Goal: Browse casually: Explore the website without a specific task or goal

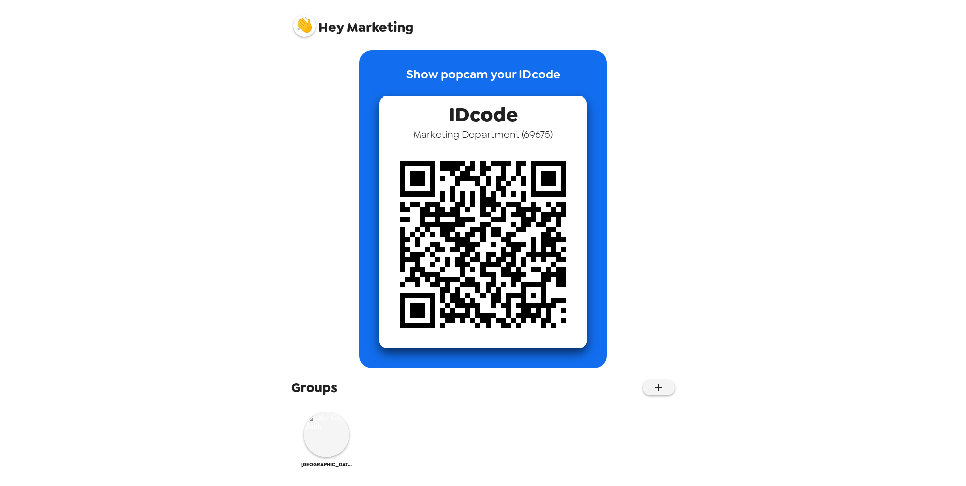
scroll to position [10, 0]
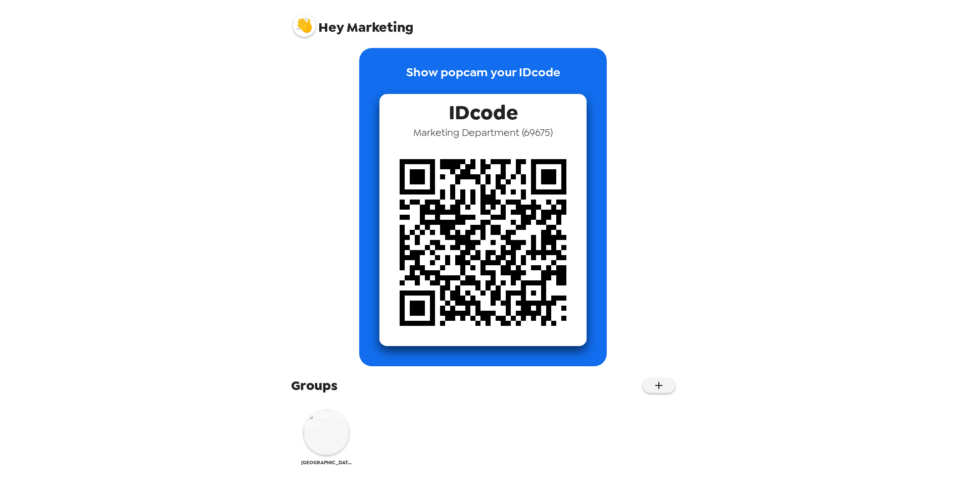
click at [328, 445] on img at bounding box center [326, 432] width 45 height 45
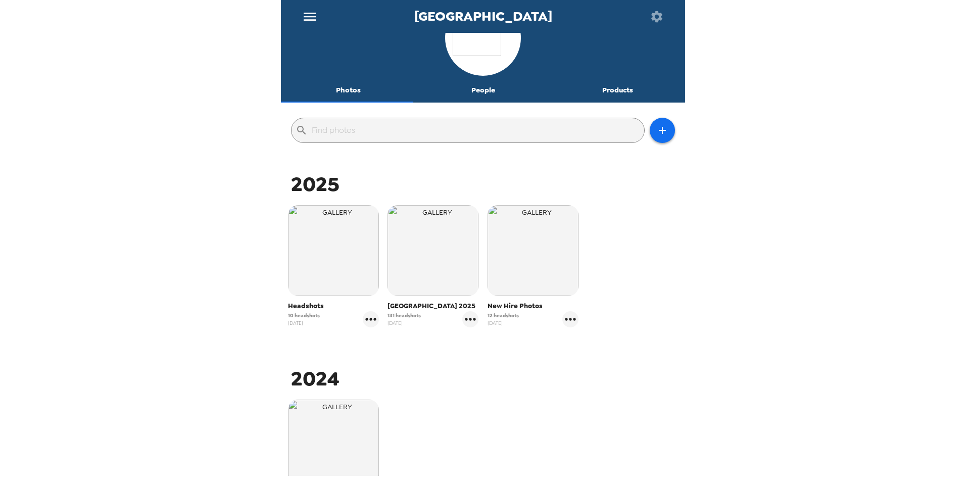
scroll to position [51, 0]
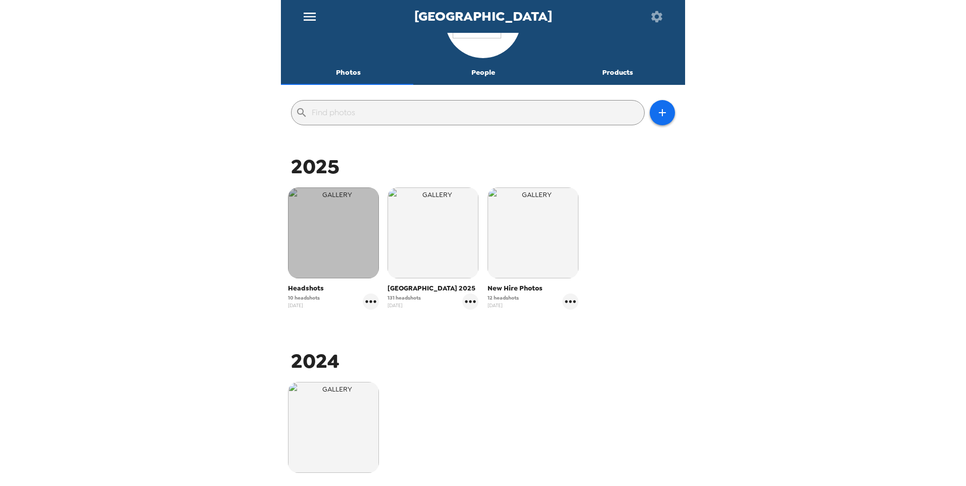
click at [312, 224] on img "button" at bounding box center [333, 232] width 91 height 91
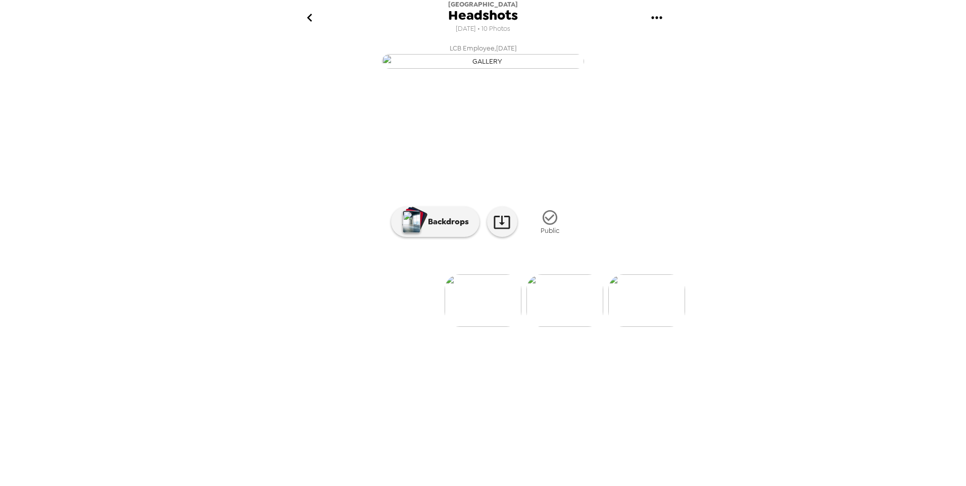
click at [568, 327] on img at bounding box center [564, 300] width 77 height 53
click at [552, 327] on img at bounding box center [565, 300] width 77 height 53
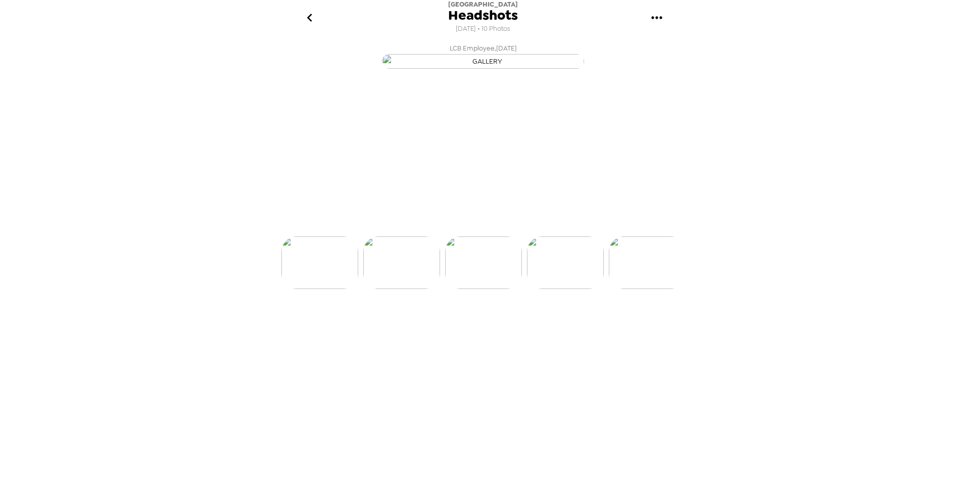
scroll to position [0, 245]
click at [590, 327] on img at bounding box center [565, 300] width 77 height 53
click at [571, 327] on img at bounding box center [566, 300] width 77 height 53
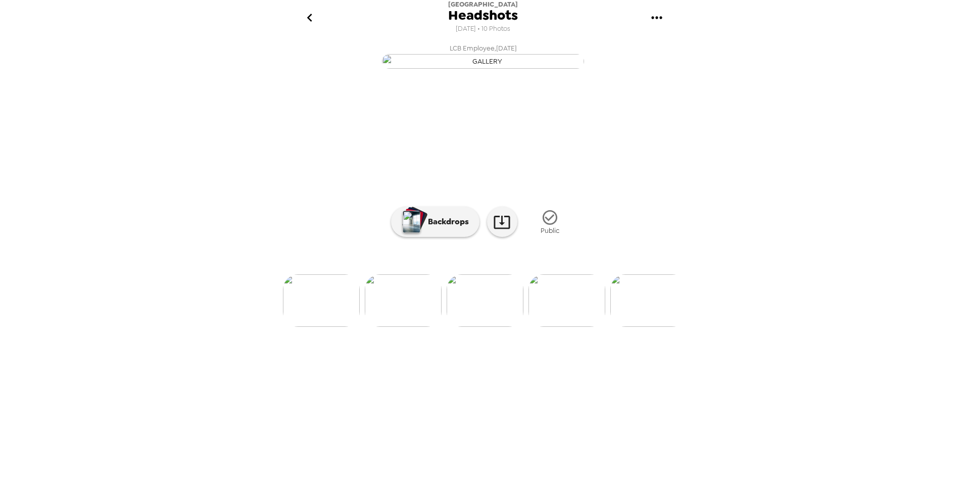
click at [571, 327] on img at bounding box center [566, 300] width 77 height 53
click at [571, 327] on img at bounding box center [567, 300] width 77 height 53
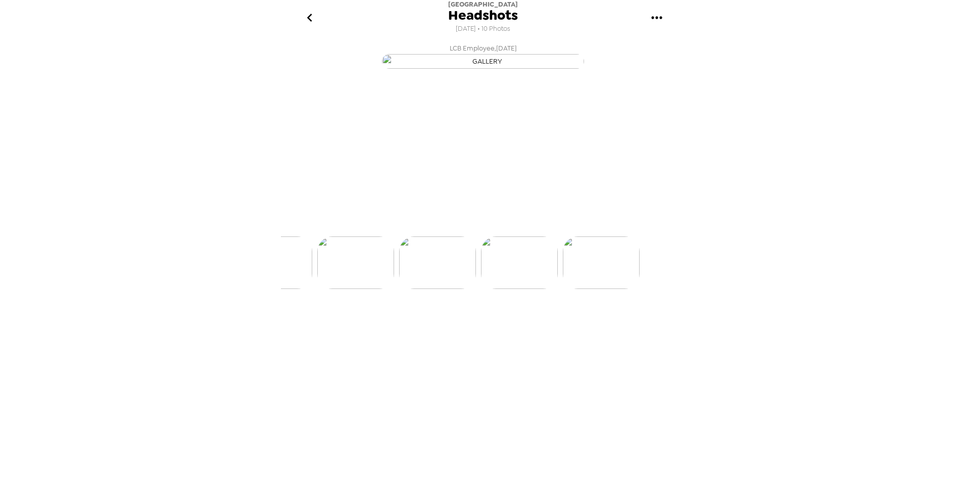
scroll to position [0, 652]
click at [571, 327] on img at bounding box center [567, 300] width 77 height 53
click at [400, 327] on img at bounding box center [404, 300] width 77 height 53
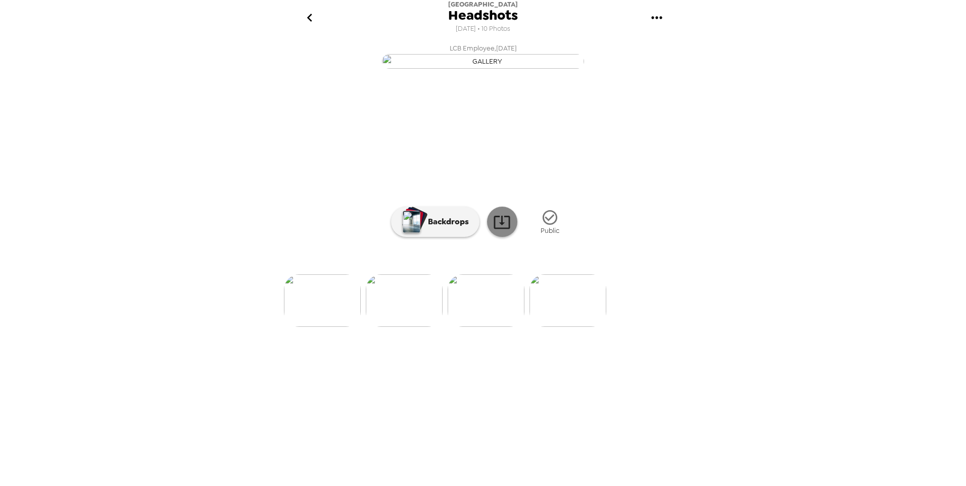
click at [513, 237] on link at bounding box center [502, 222] width 30 height 30
click at [881, 155] on div "Lake City Bank Headshots 8/13/2025 • 10 Photos LCB Employee , 09-12-2025 LCB Em…" at bounding box center [483, 243] width 966 height 486
